Goal: Task Accomplishment & Management: Manage account settings

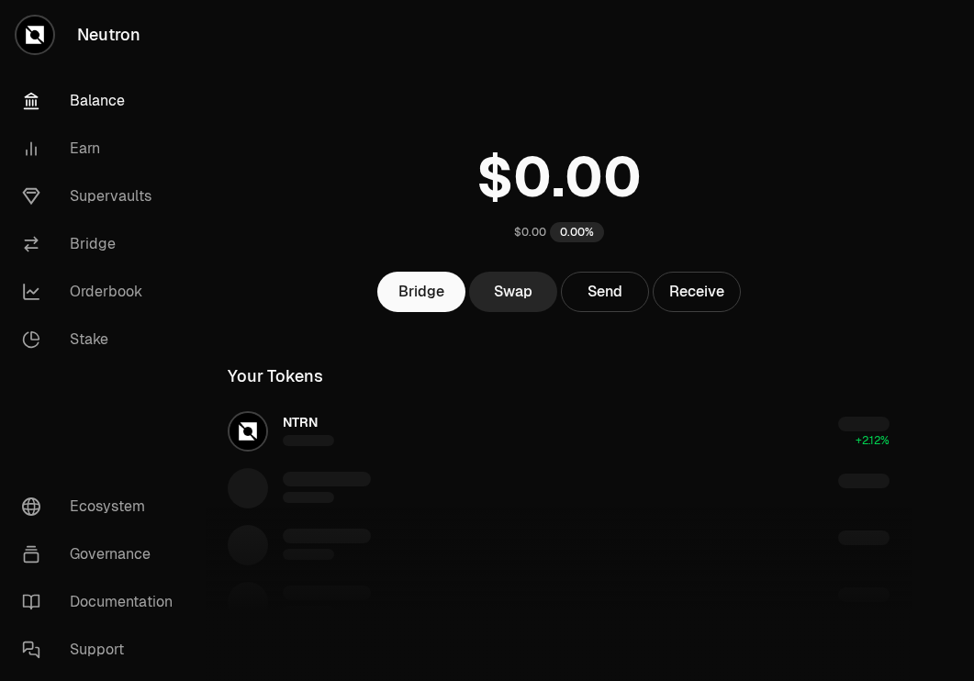
scroll to position [204, 0]
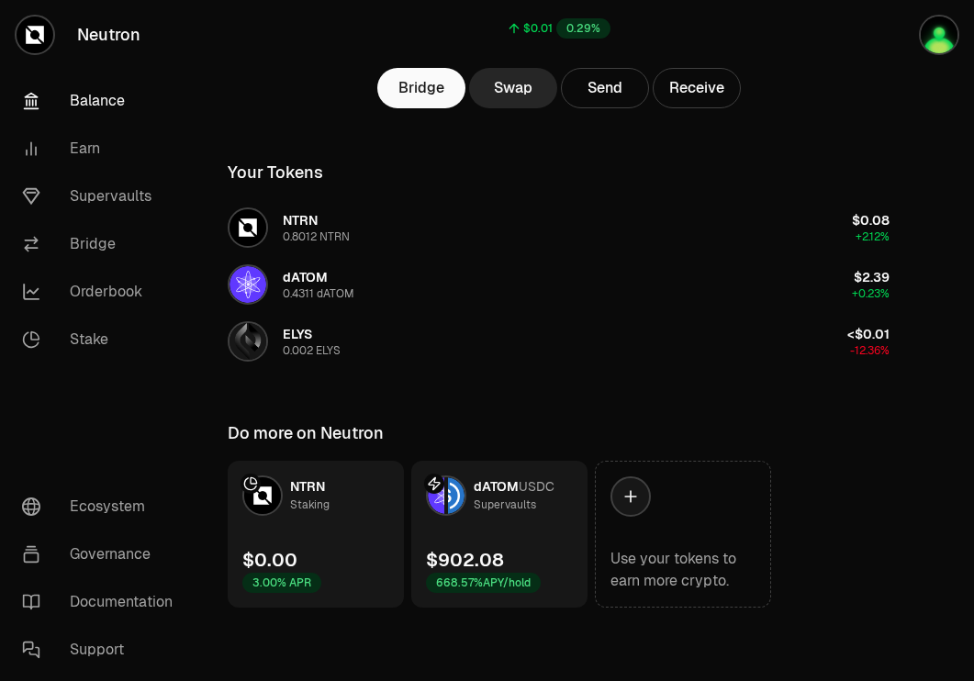
click at [526, 529] on link "dATOM USDC Supervaults $902.08 668.57% APY/hold" at bounding box center [499, 534] width 176 height 147
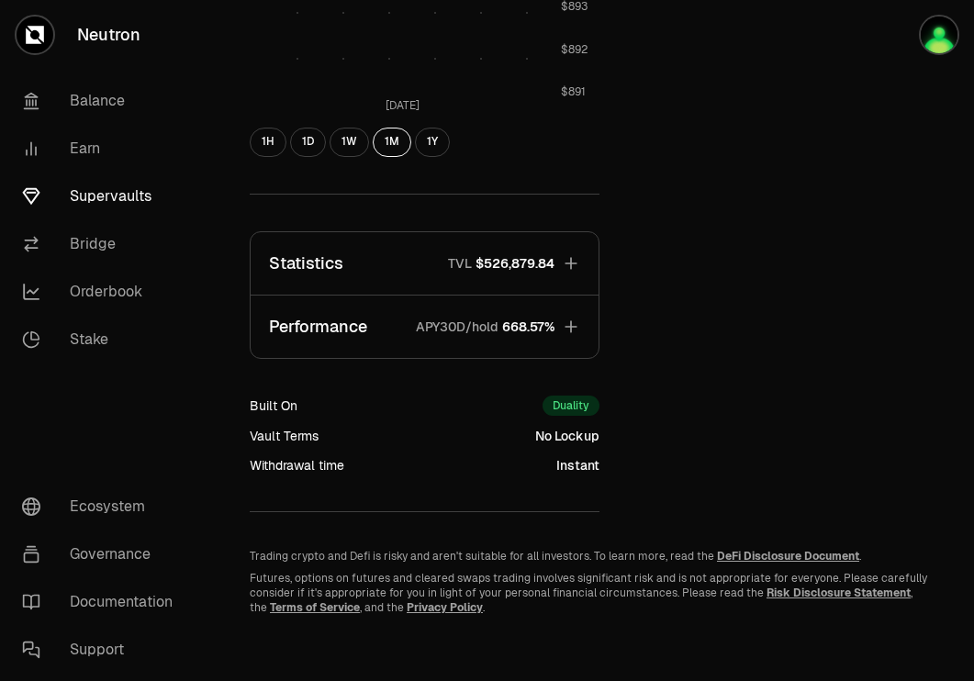
scroll to position [736, 0]
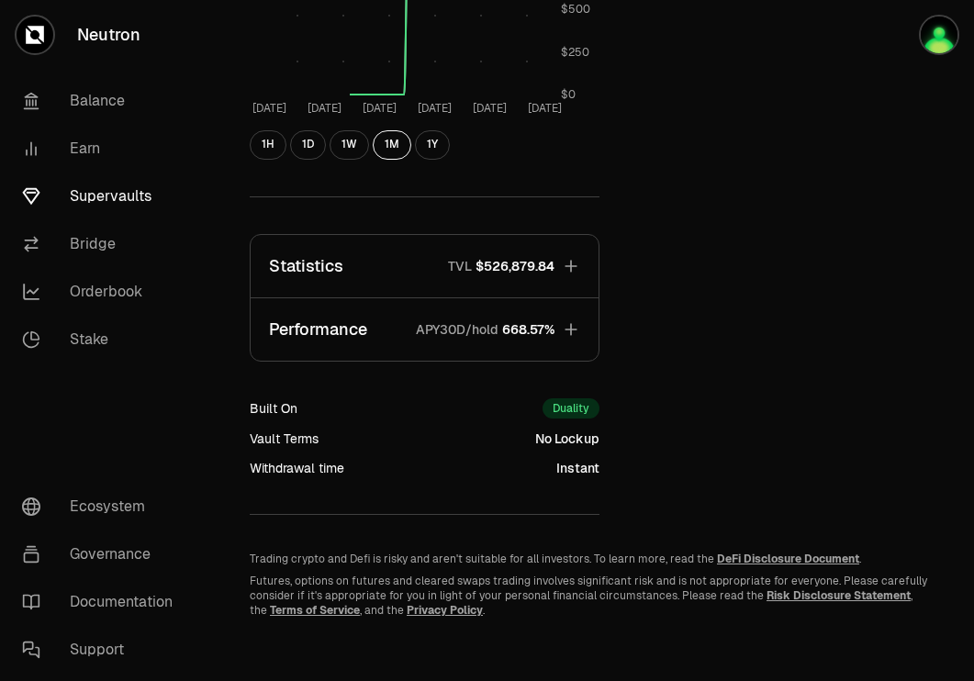
click at [135, 191] on link "Supervaults" at bounding box center [102, 197] width 191 height 48
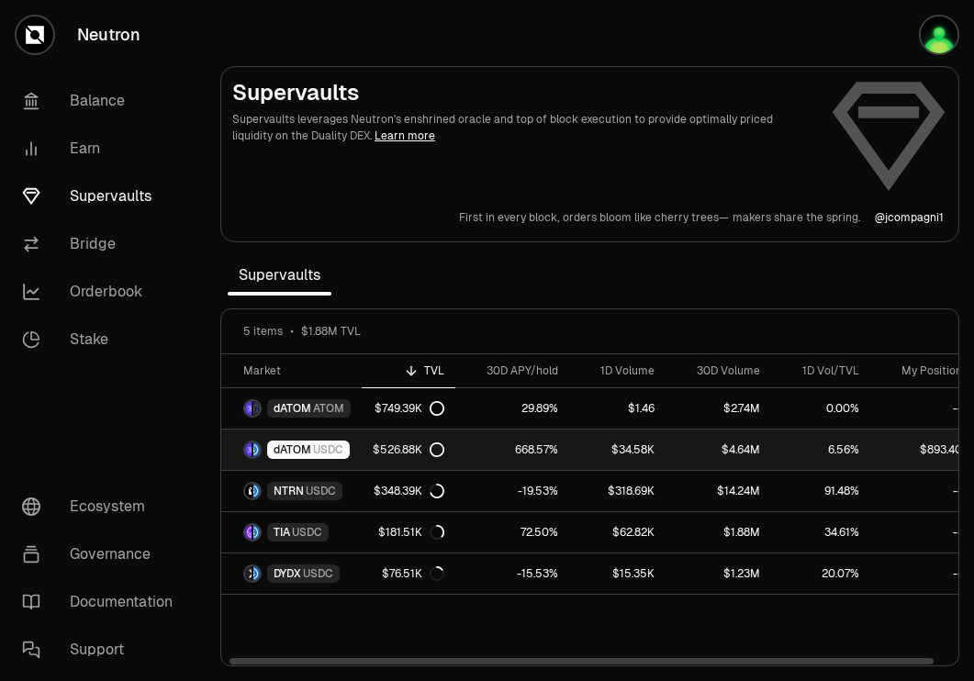
click at [344, 448] on div "dATOM USDC" at bounding box center [308, 450] width 83 height 18
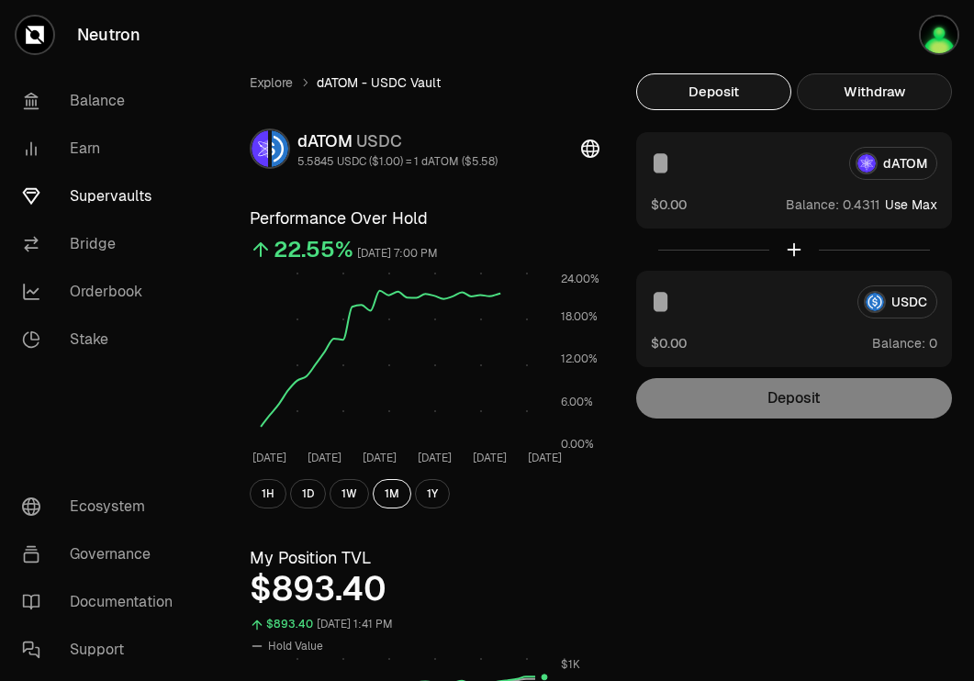
click at [847, 90] on button "Withdraw" at bounding box center [874, 91] width 155 height 37
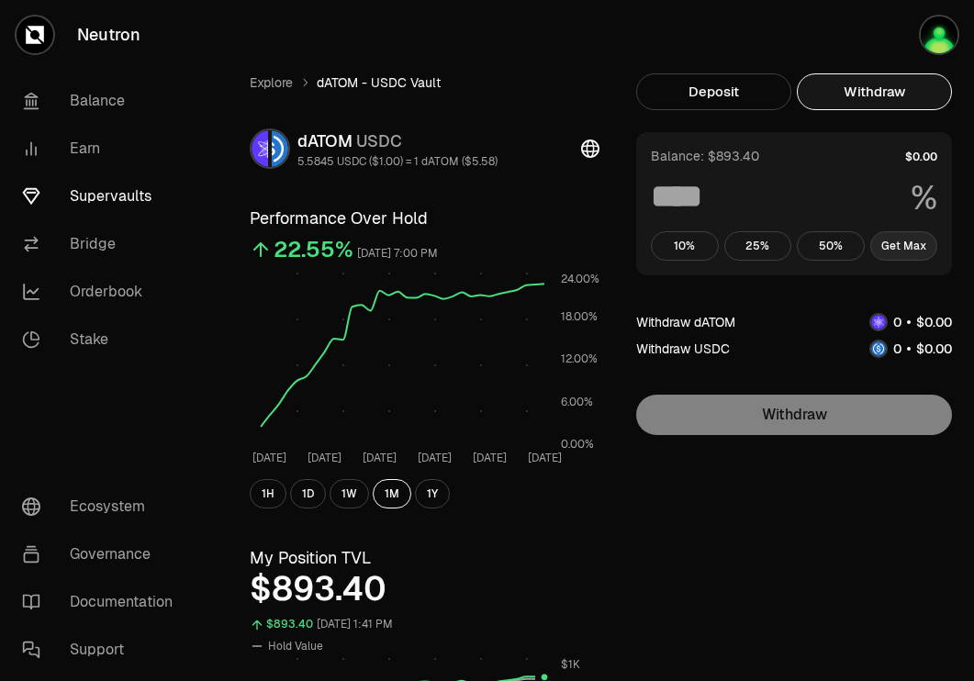
click at [915, 245] on button "Get Max" at bounding box center [905, 245] width 68 height 29
type input "***"
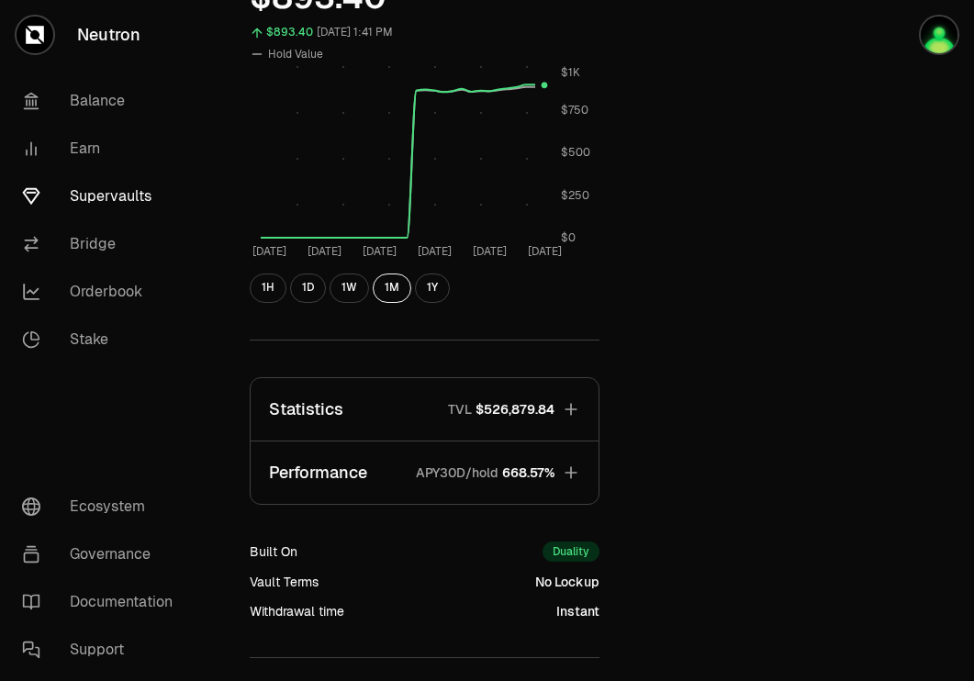
scroll to position [591, 0]
click at [519, 405] on span "$526,879.84" at bounding box center [515, 410] width 79 height 18
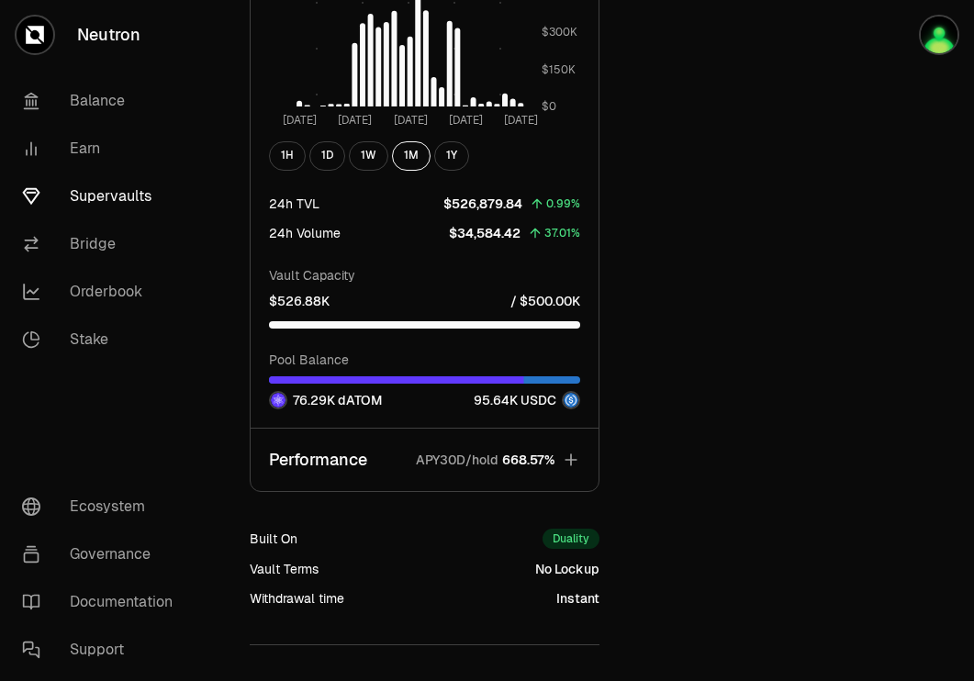
scroll to position [1510, 0]
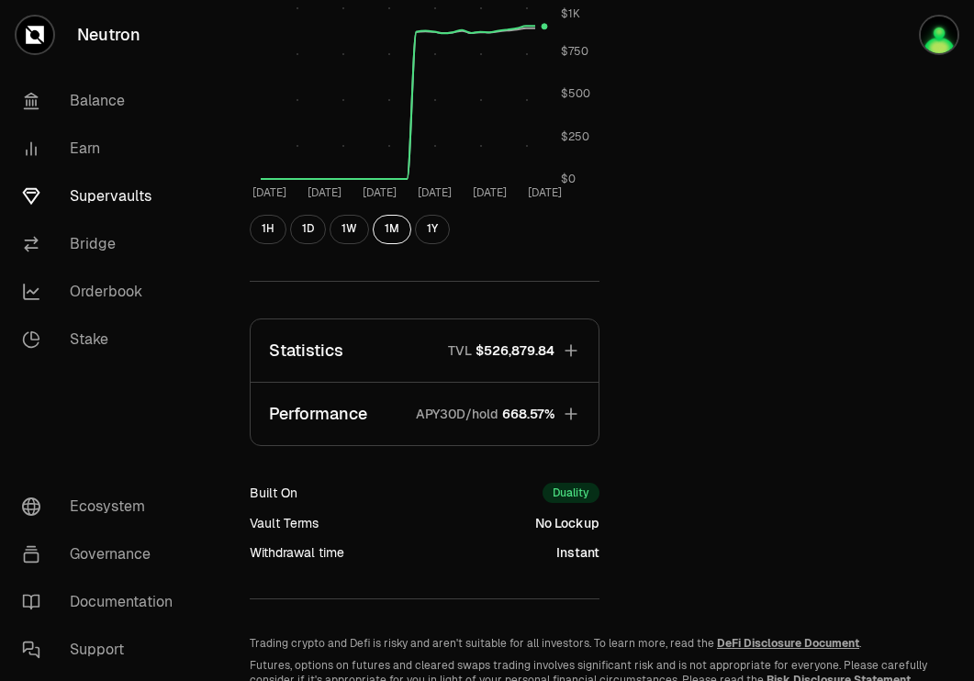
scroll to position [647, 0]
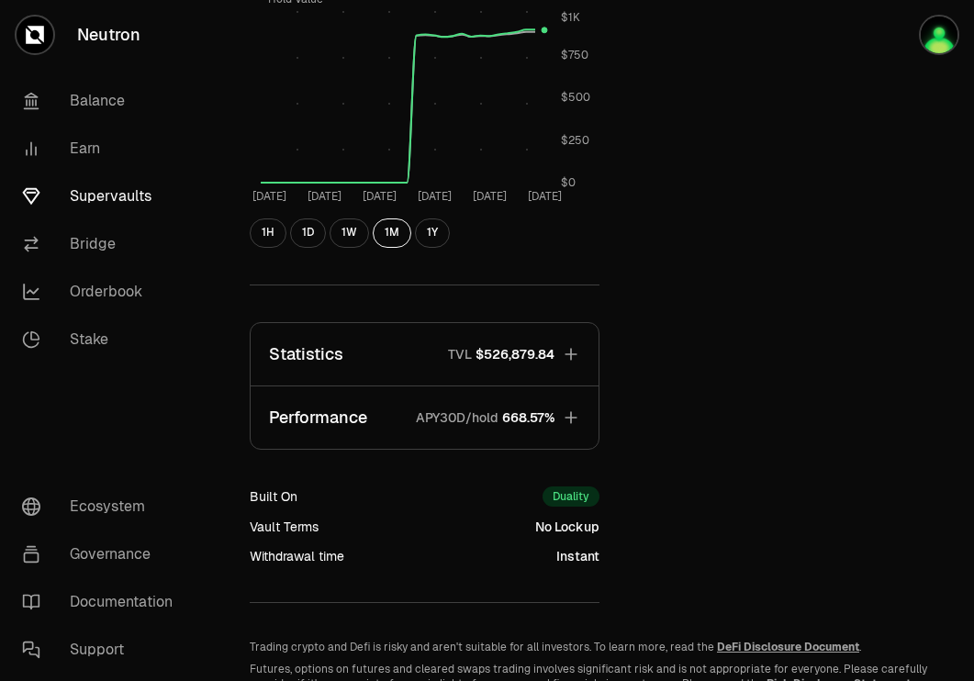
click at [545, 346] on span "$526,879.84" at bounding box center [515, 354] width 79 height 18
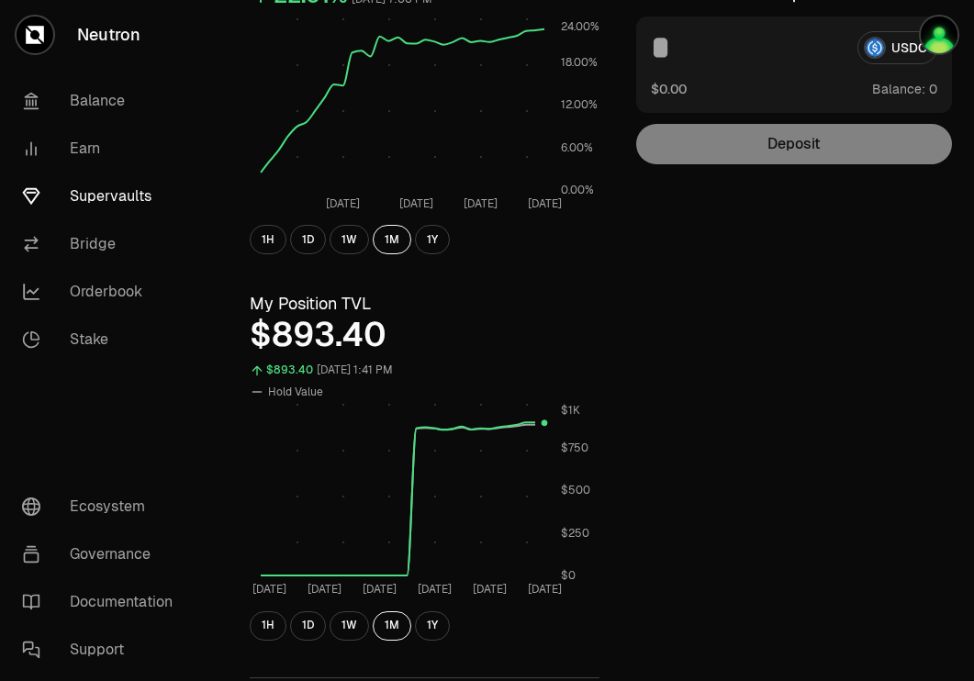
scroll to position [0, 0]
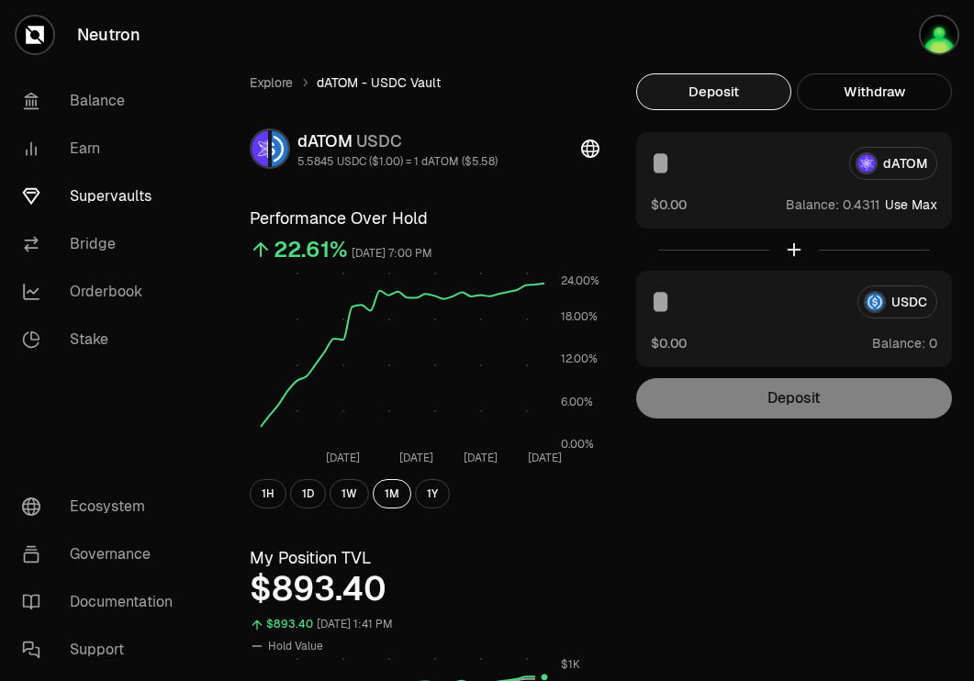
click at [87, 28] on link "Neutron" at bounding box center [103, 35] width 206 height 70
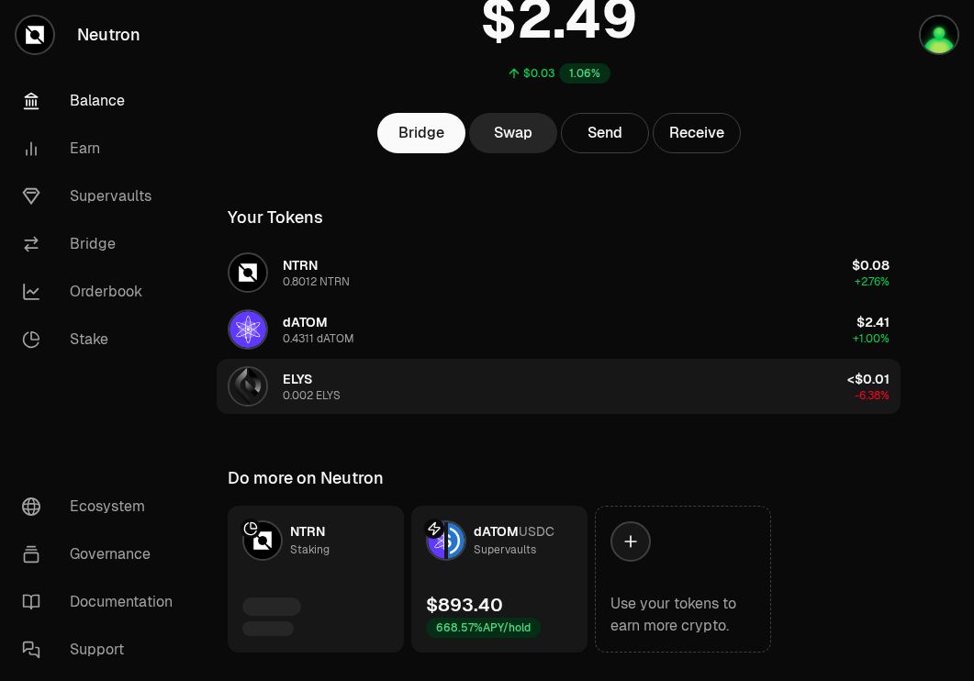
scroll to position [204, 0]
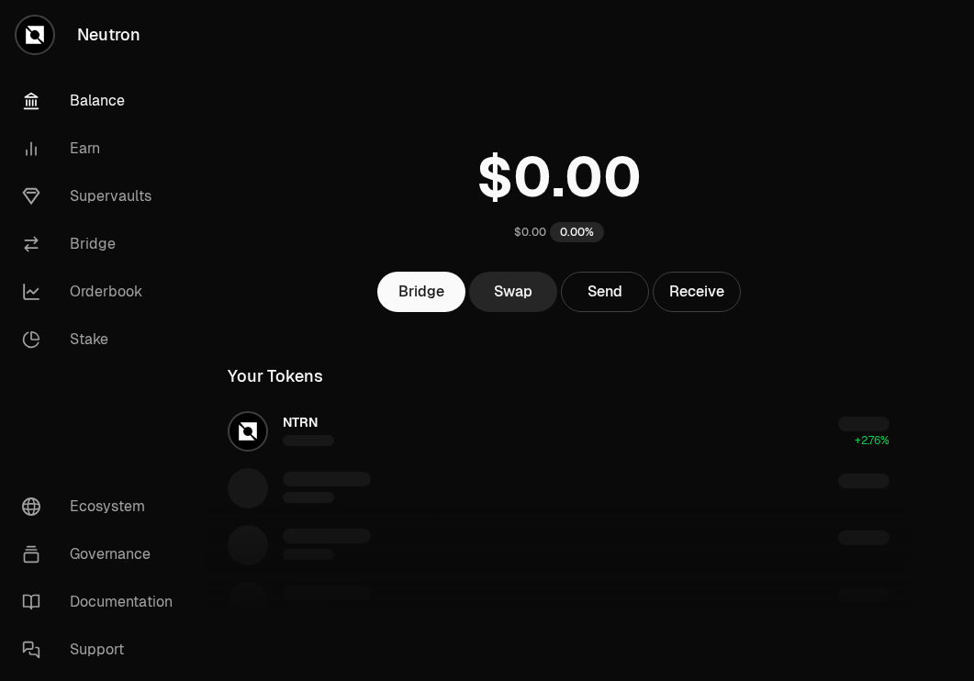
scroll to position [204, 0]
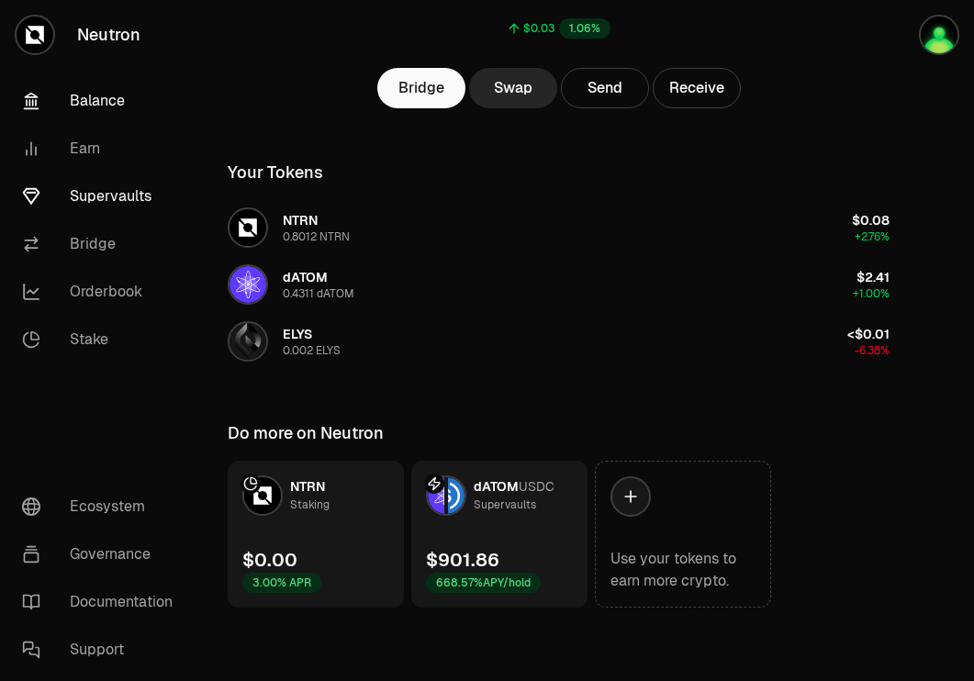
click at [87, 194] on link "Supervaults" at bounding box center [102, 197] width 191 height 48
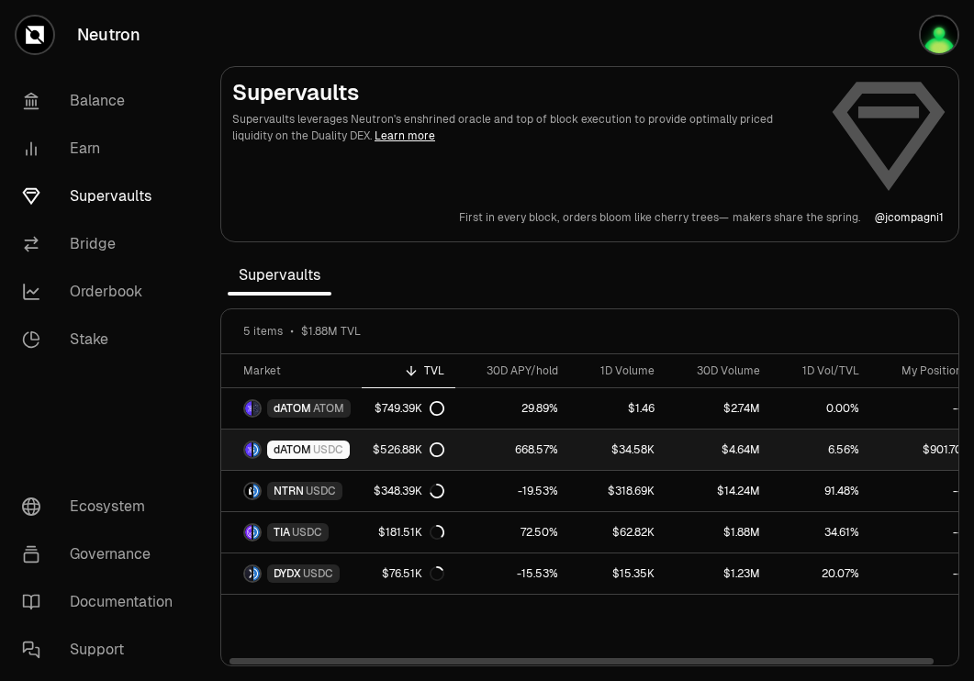
click at [369, 441] on link "$526.88K" at bounding box center [409, 450] width 94 height 40
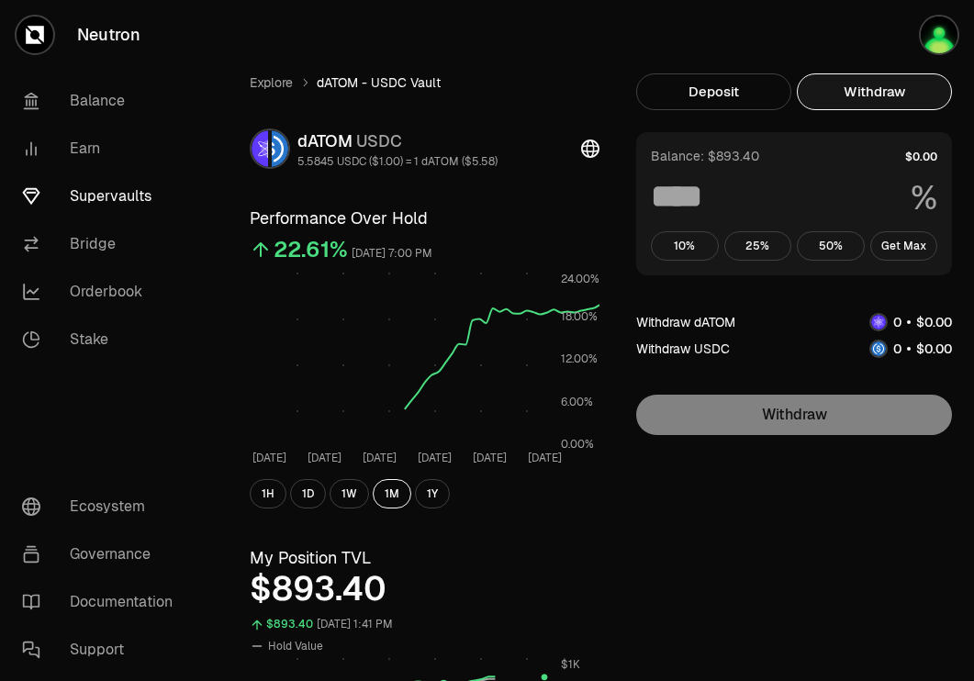
click at [908, 85] on button "Withdraw" at bounding box center [874, 91] width 155 height 37
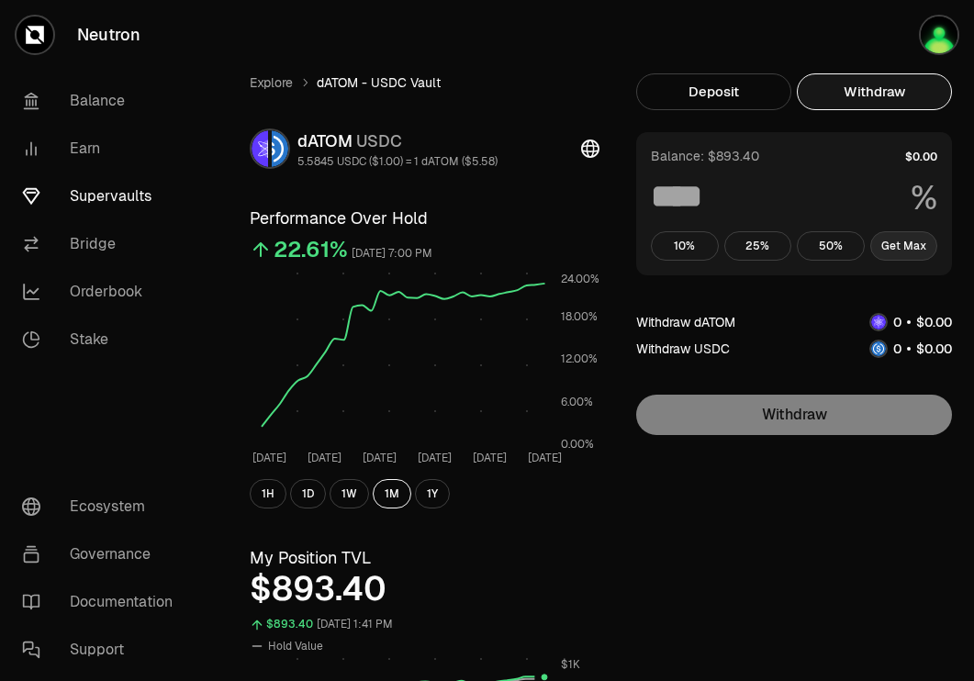
click at [893, 250] on button "Get Max" at bounding box center [905, 245] width 68 height 29
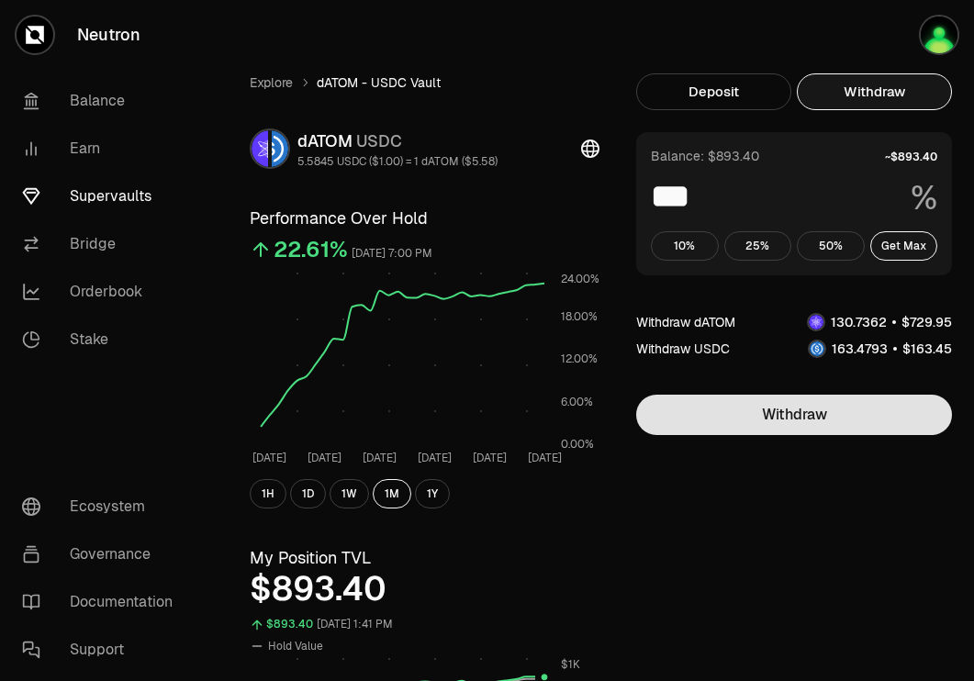
click at [815, 422] on button "Withdraw" at bounding box center [794, 415] width 316 height 40
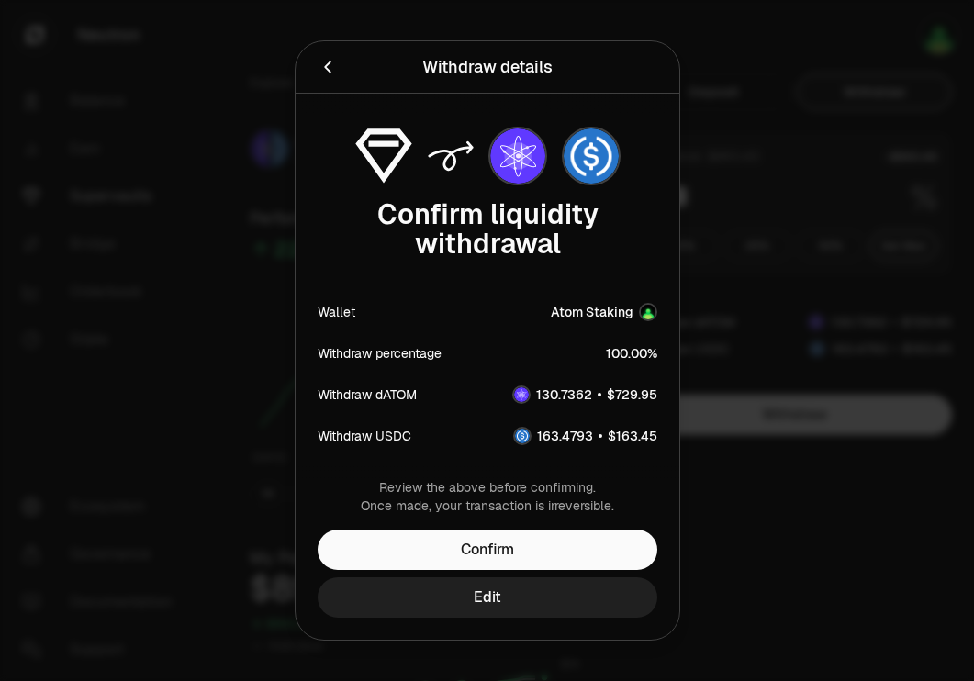
click at [568, 606] on button "Edit" at bounding box center [488, 598] width 340 height 40
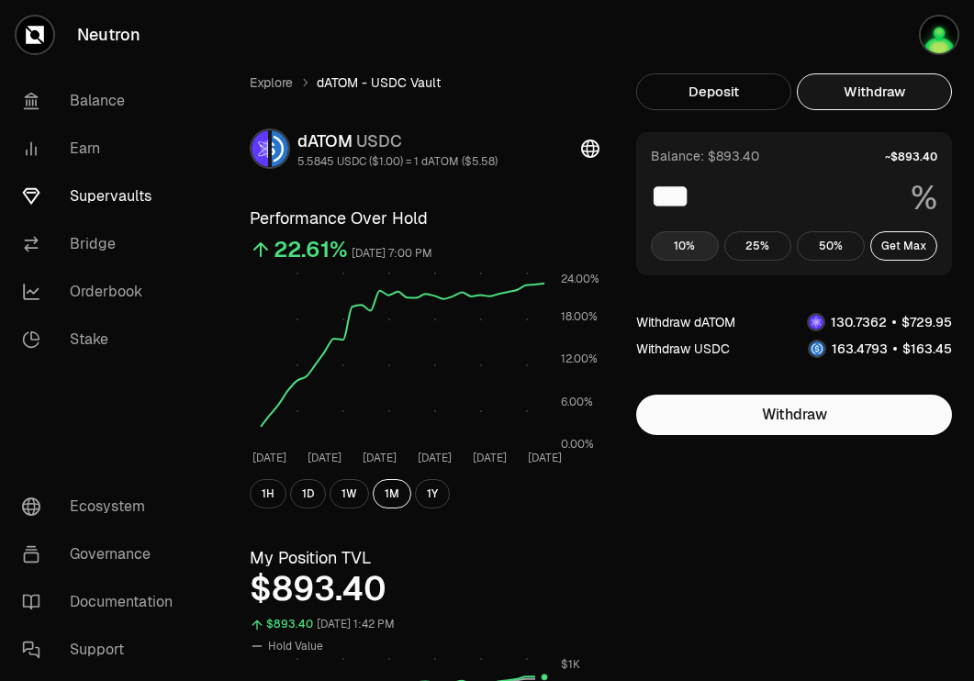
click at [689, 233] on button "10%" at bounding box center [685, 245] width 68 height 29
click at [902, 248] on button "Get Max" at bounding box center [905, 245] width 68 height 29
type input "***"
